Goal: Transaction & Acquisition: Subscribe to service/newsletter

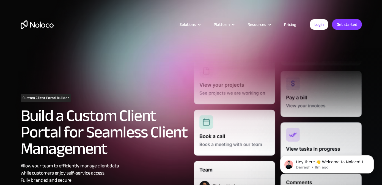
click at [148, 108] on h2 "Build a Custom Client Portal for Seamless Client Management" at bounding box center [105, 133] width 168 height 50
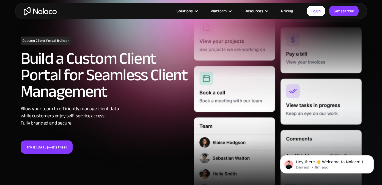
scroll to position [68, 0]
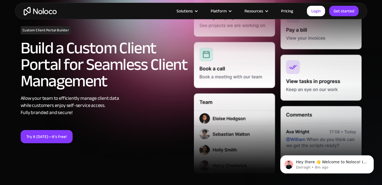
click at [289, 10] on link "Pricing" at bounding box center [287, 10] width 26 height 7
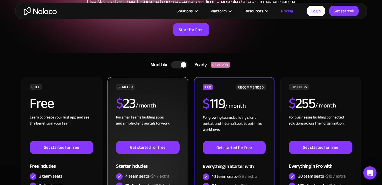
scroll to position [107, 0]
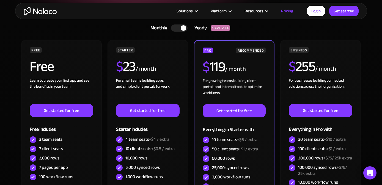
click at [184, 27] on div at bounding box center [184, 28] width 6 height 6
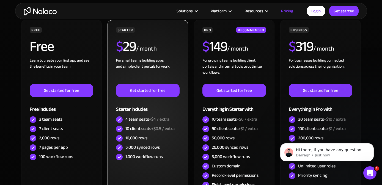
scroll to position [124, 0]
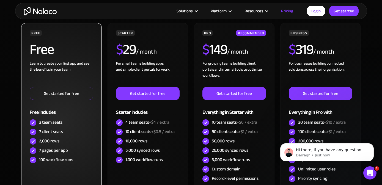
click at [72, 96] on link "Get started for free" at bounding box center [61, 93] width 63 height 13
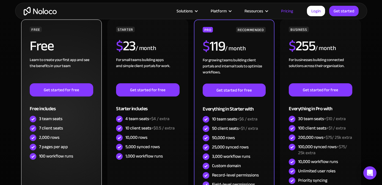
scroll to position [128, 0]
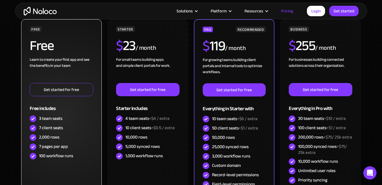
click at [41, 90] on link "Get started for free" at bounding box center [61, 89] width 63 height 13
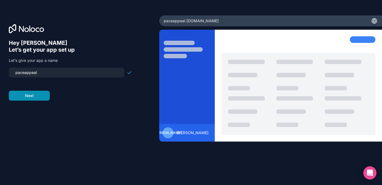
click at [27, 100] on button "Next" at bounding box center [29, 96] width 41 height 10
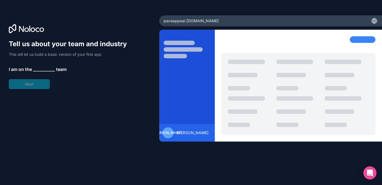
click at [46, 69] on span "__________" at bounding box center [44, 69] width 22 height 7
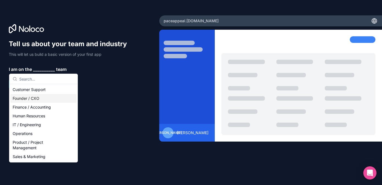
click at [31, 96] on div "Founder / CXO" at bounding box center [43, 98] width 66 height 9
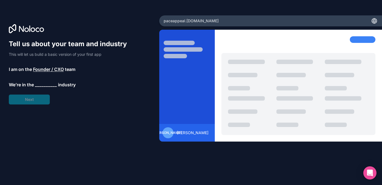
click at [45, 87] on span "__________" at bounding box center [46, 84] width 22 height 7
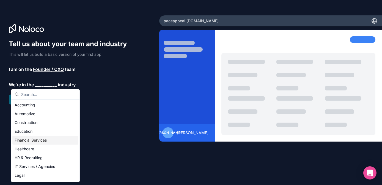
click at [29, 139] on div "Financial Services" at bounding box center [45, 140] width 66 height 9
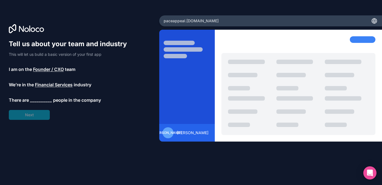
click at [48, 99] on span "__________" at bounding box center [41, 100] width 22 height 7
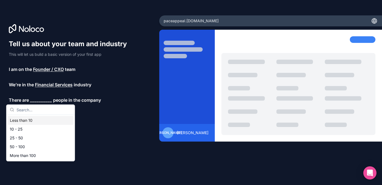
click at [37, 121] on div "Less than 10" at bounding box center [41, 120] width 66 height 9
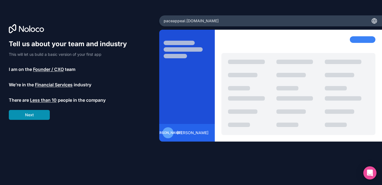
click at [39, 115] on button "Next" at bounding box center [29, 115] width 41 height 10
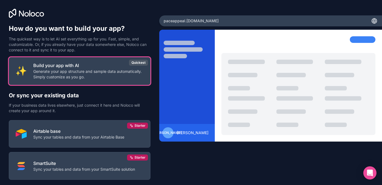
click at [137, 23] on div "How do you want to build your app? The quickest way is to let AI set everything…" at bounding box center [79, 77] width 159 height 154
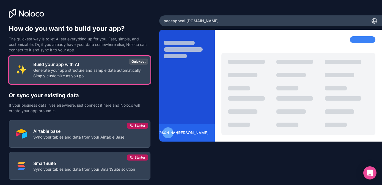
click at [110, 77] on p "Generate your app structure and sample data automatically. Simply customize as …" at bounding box center [88, 73] width 110 height 11
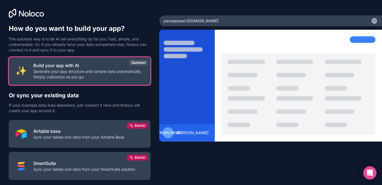
click at [117, 105] on p "If your business data lives elsewhere, just connect it here and Noloco will cre…" at bounding box center [80, 108] width 142 height 11
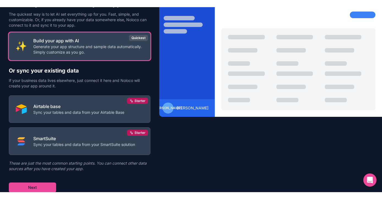
scroll to position [32, 0]
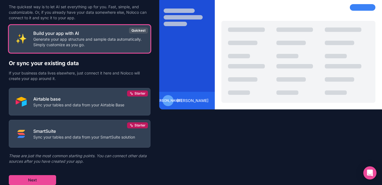
click at [148, 73] on p "If your business data lives elsewhere, just connect it here and Noloco will cre…" at bounding box center [80, 75] width 142 height 11
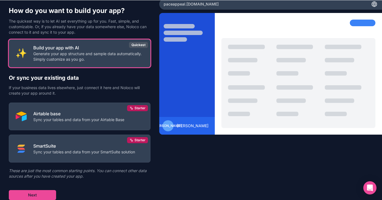
scroll to position [18, 0]
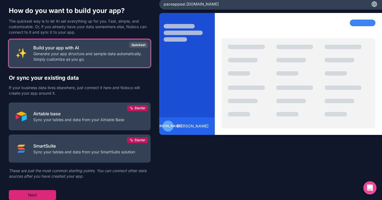
click at [29, 185] on button "Next" at bounding box center [32, 195] width 47 height 10
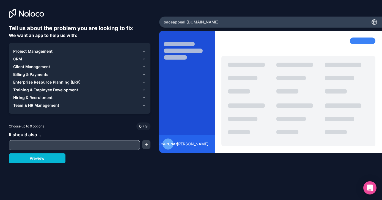
click at [17, 58] on span "CRM" at bounding box center [17, 59] width 9 height 6
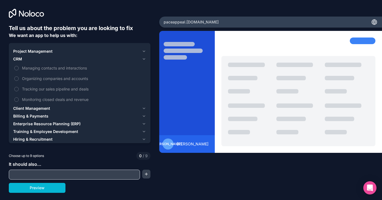
click at [76, 169] on div at bounding box center [74, 174] width 131 height 10
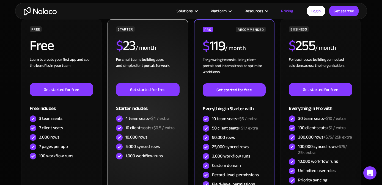
scroll to position [128, 0]
